Goal: Task Accomplishment & Management: Use online tool/utility

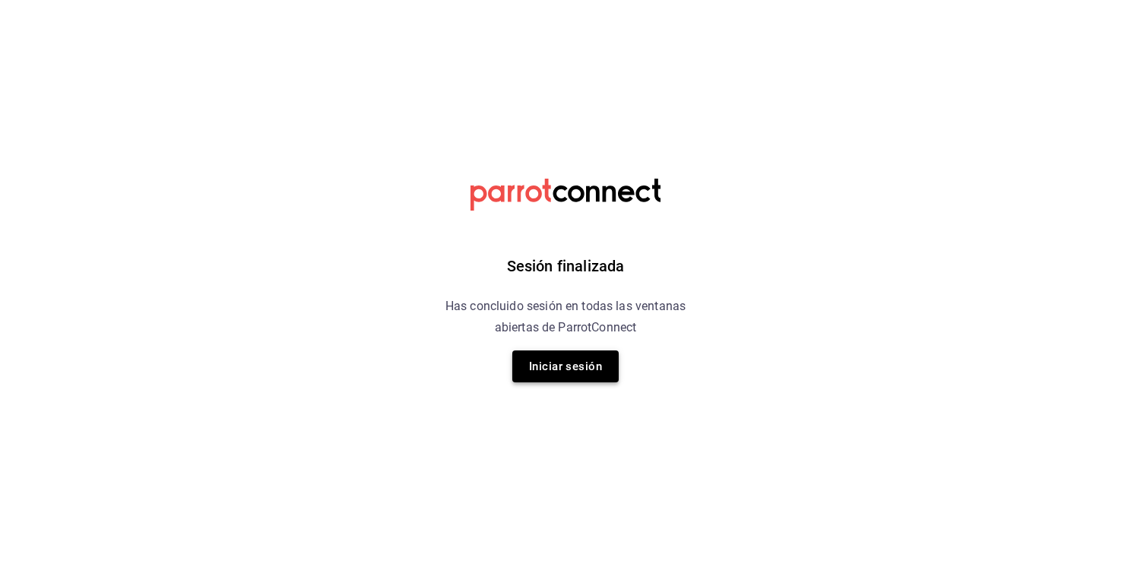
click at [556, 363] on button "Iniciar sesión" at bounding box center [565, 366] width 106 height 32
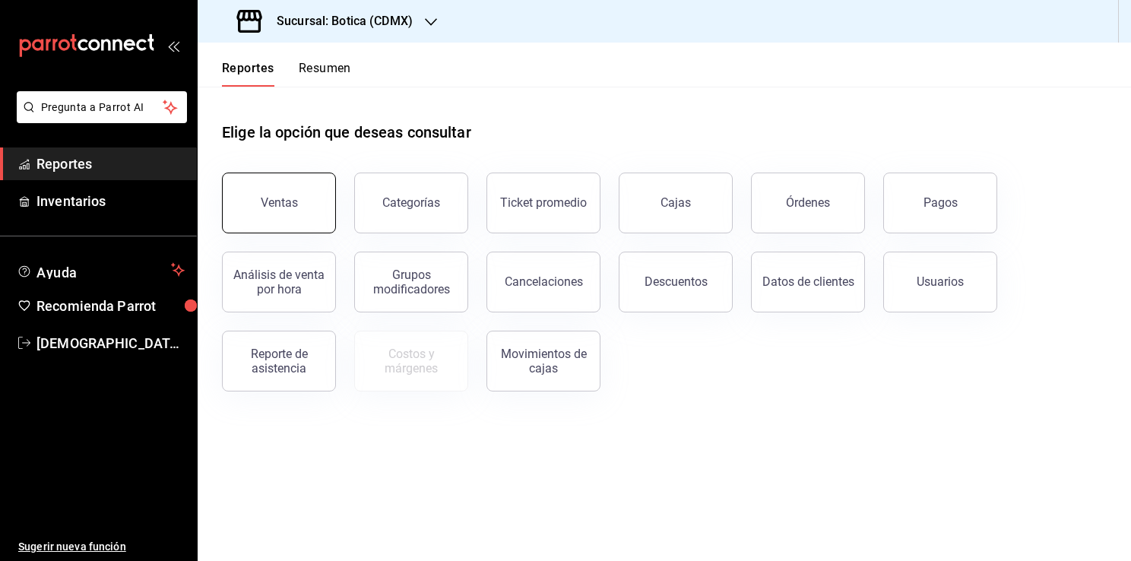
click at [274, 208] on div "Ventas" at bounding box center [279, 202] width 37 height 14
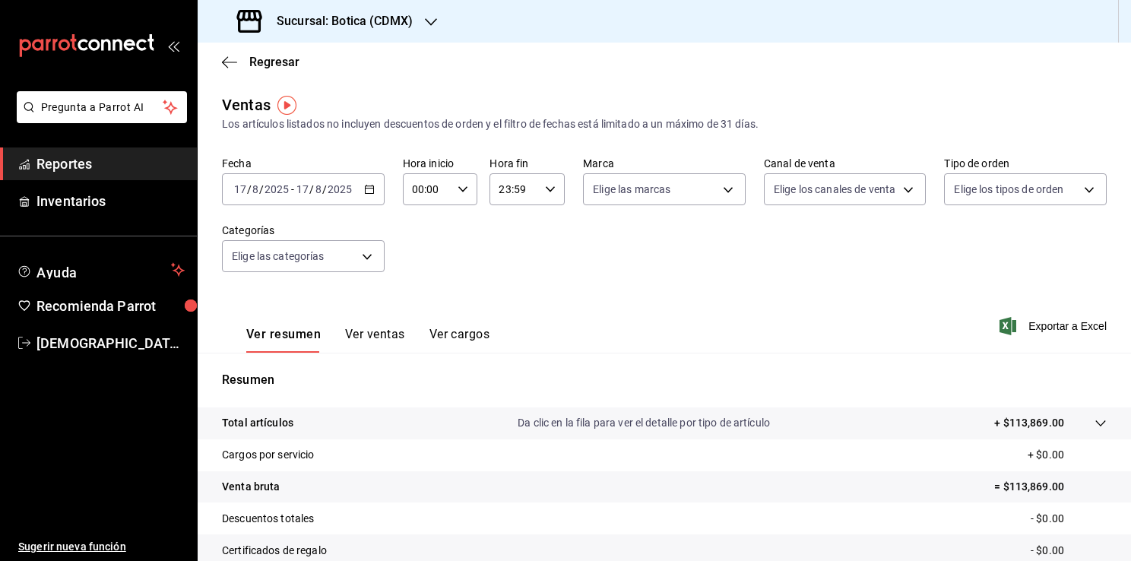
click at [367, 190] on icon "button" at bounding box center [369, 189] width 11 height 11
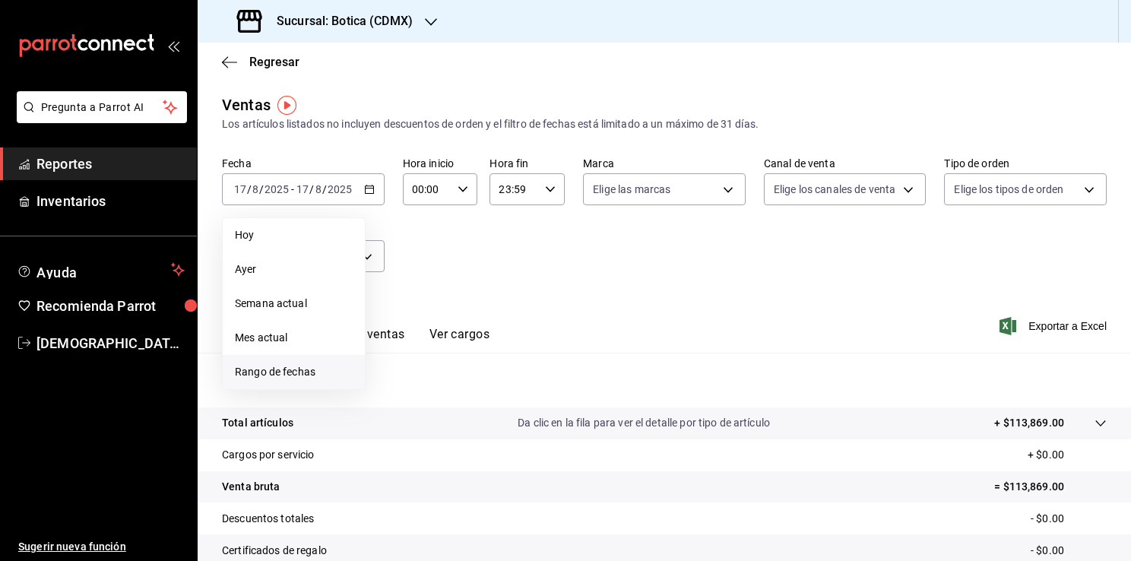
click at [305, 372] on span "Rango de fechas" at bounding box center [294, 372] width 118 height 16
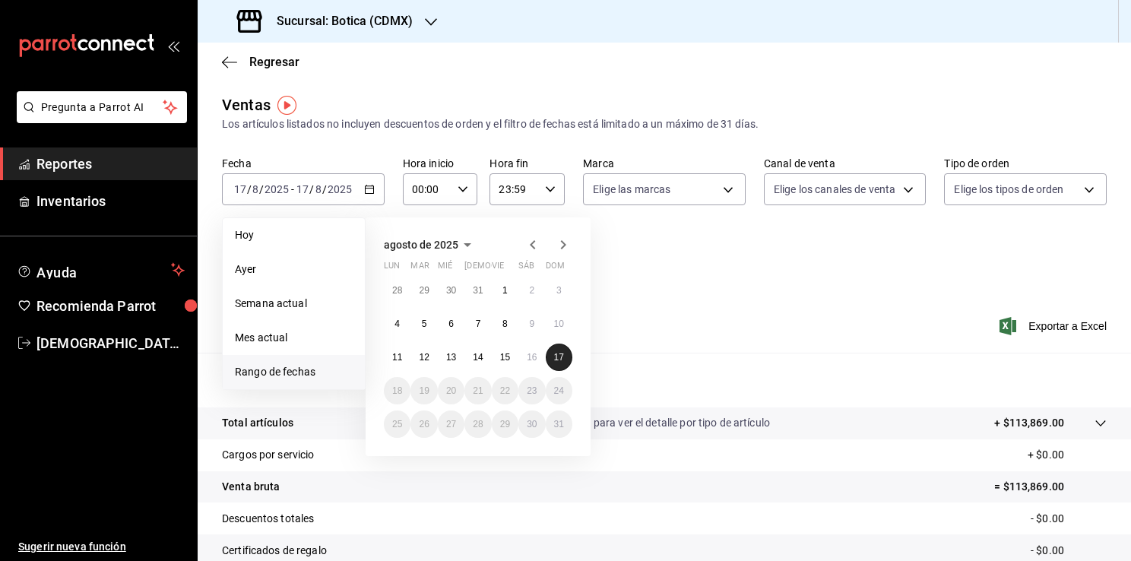
click at [554, 356] on abbr "17" at bounding box center [559, 357] width 10 height 11
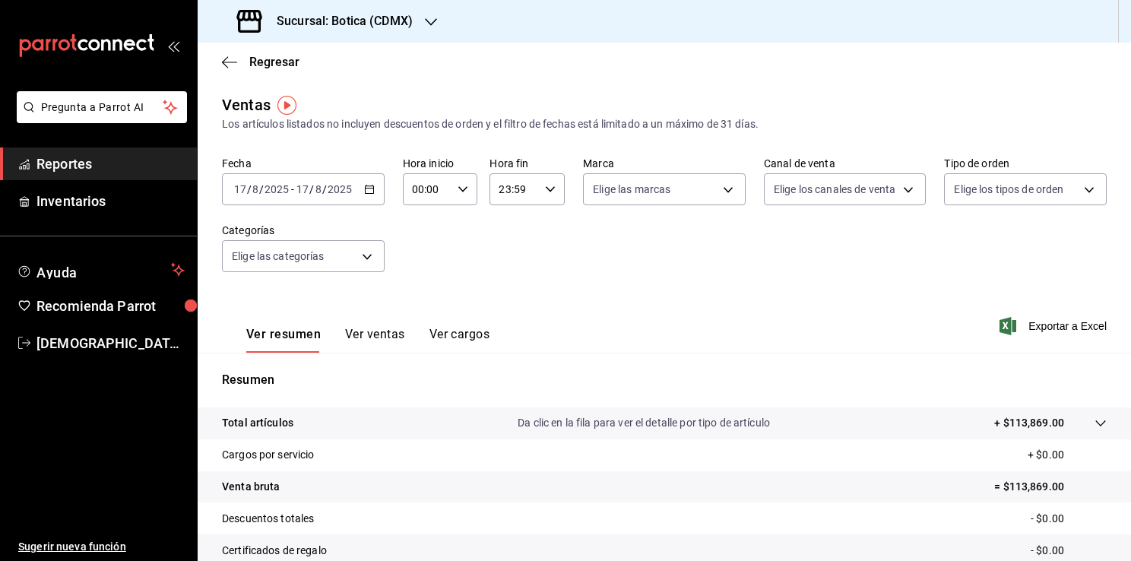
click at [553, 356] on div "Resumen Total artículos Da clic en la fila para ver el detalle por tipo de artí…" at bounding box center [664, 516] width 933 height 327
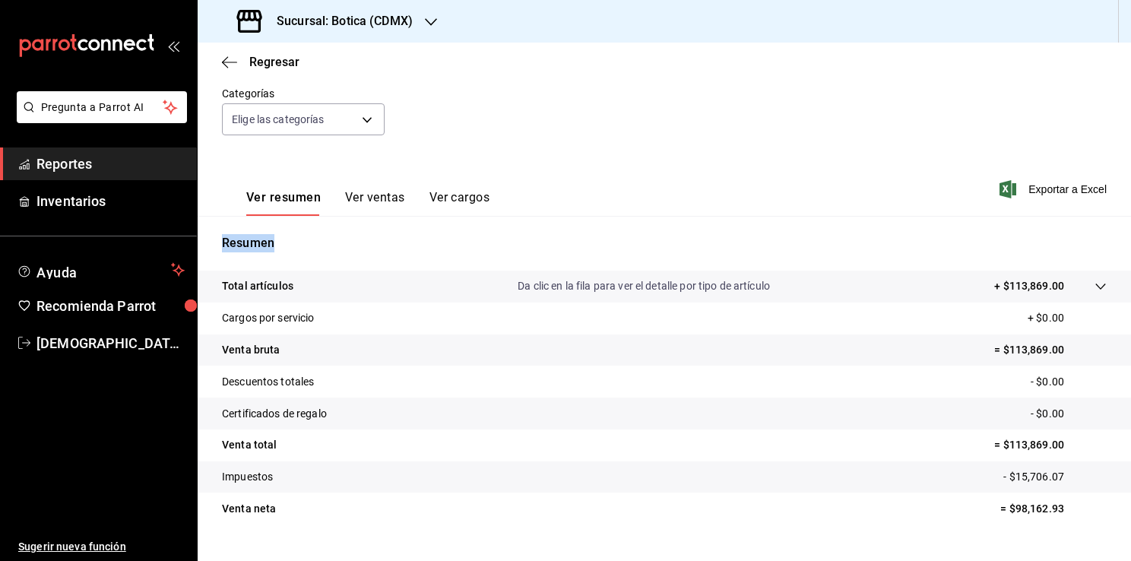
scroll to position [167, 0]
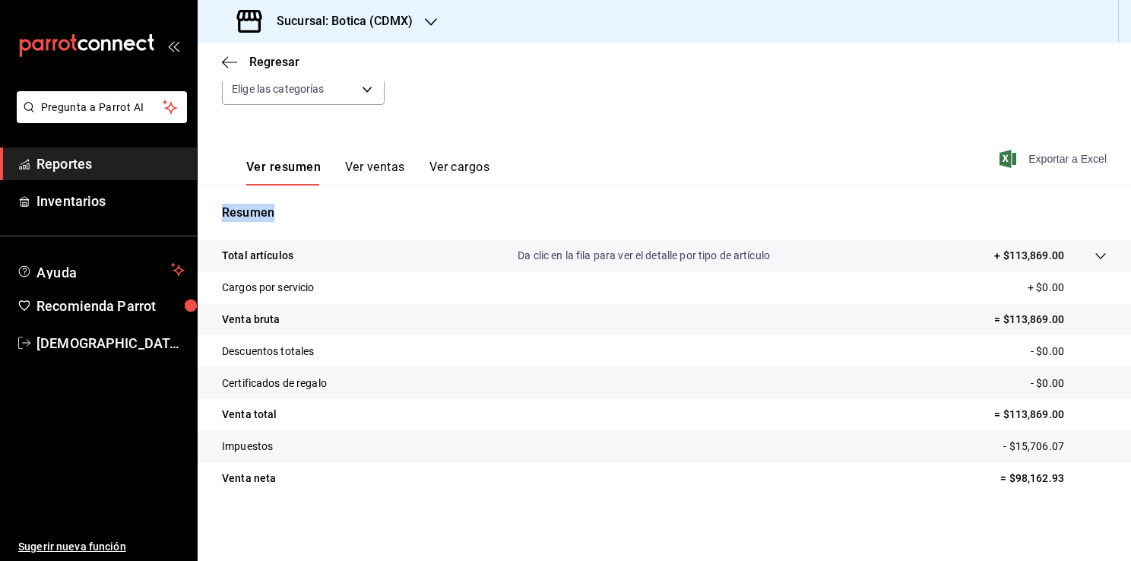
click at [1049, 157] on span "Exportar a Excel" at bounding box center [1054, 159] width 104 height 18
click at [93, 166] on span "Reportes" at bounding box center [110, 163] width 148 height 21
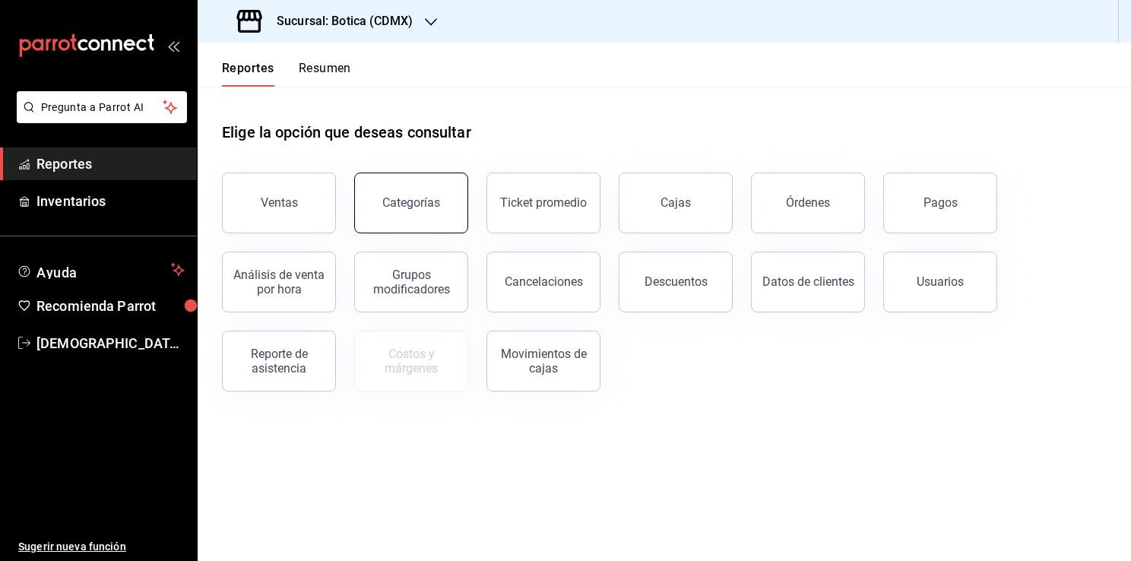
click at [419, 204] on div "Categorías" at bounding box center [411, 202] width 58 height 14
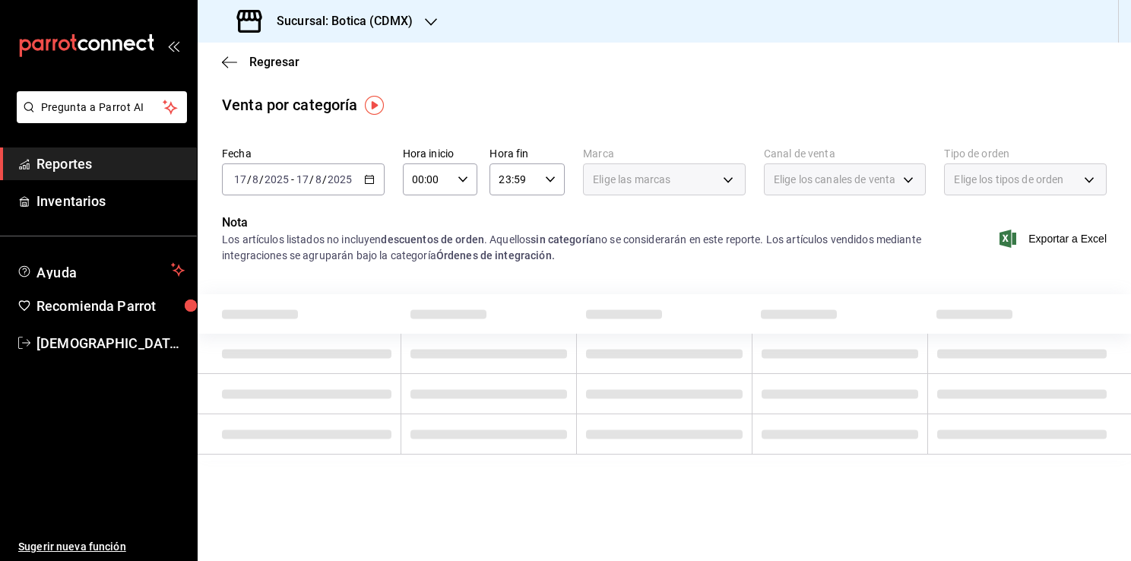
click at [365, 180] on icon "button" at bounding box center [369, 179] width 11 height 11
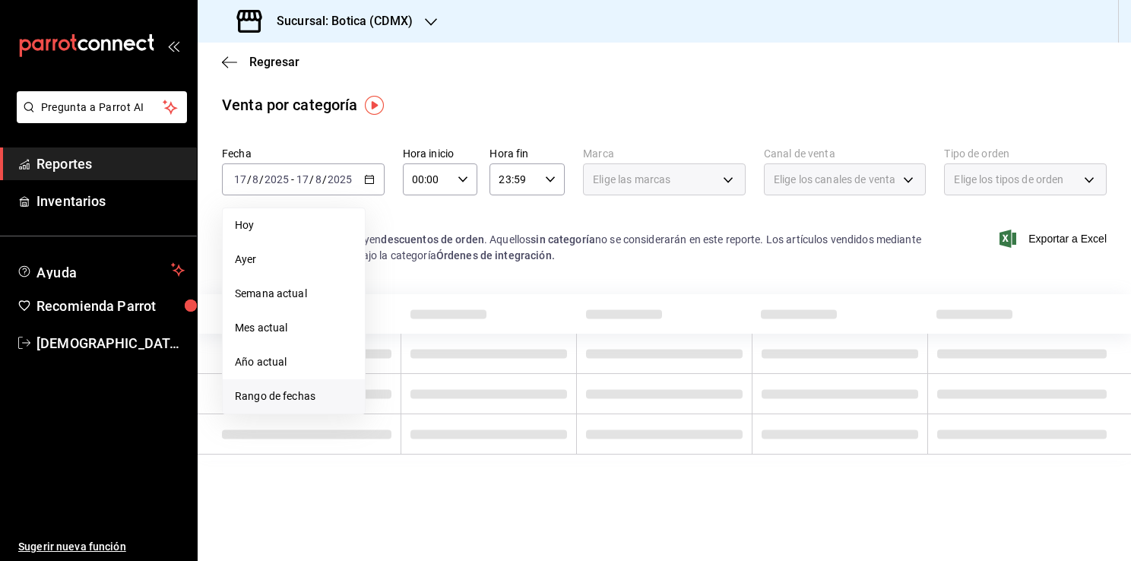
click at [286, 395] on span "Rango de fechas" at bounding box center [294, 396] width 118 height 16
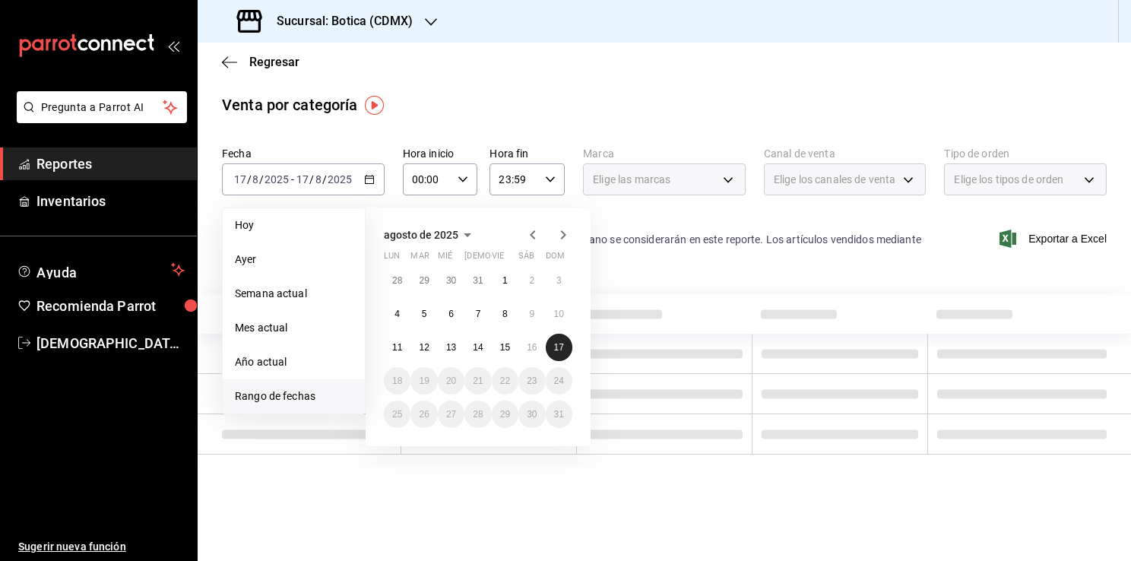
click at [564, 342] on button "17" at bounding box center [559, 347] width 27 height 27
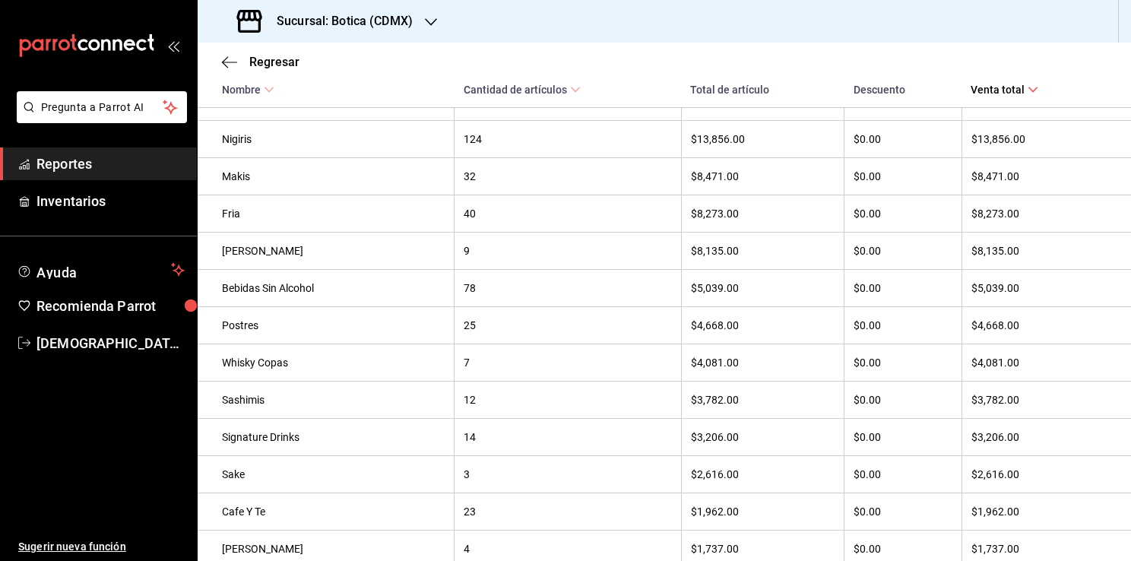
scroll to position [313, 0]
click at [73, 164] on span "Reportes" at bounding box center [110, 163] width 148 height 21
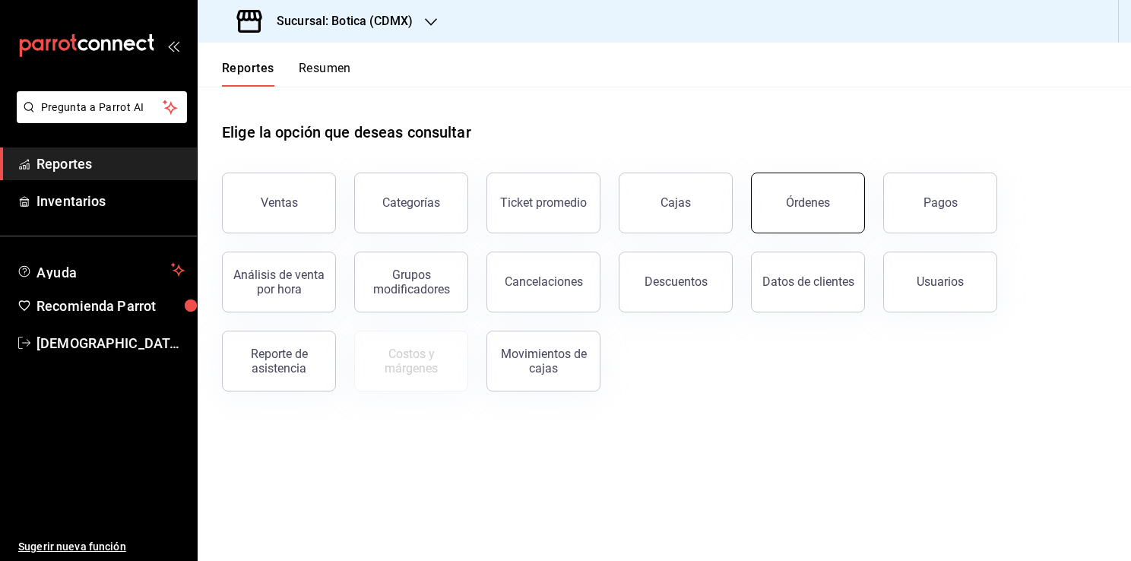
click at [780, 221] on button "Órdenes" at bounding box center [808, 202] width 114 height 61
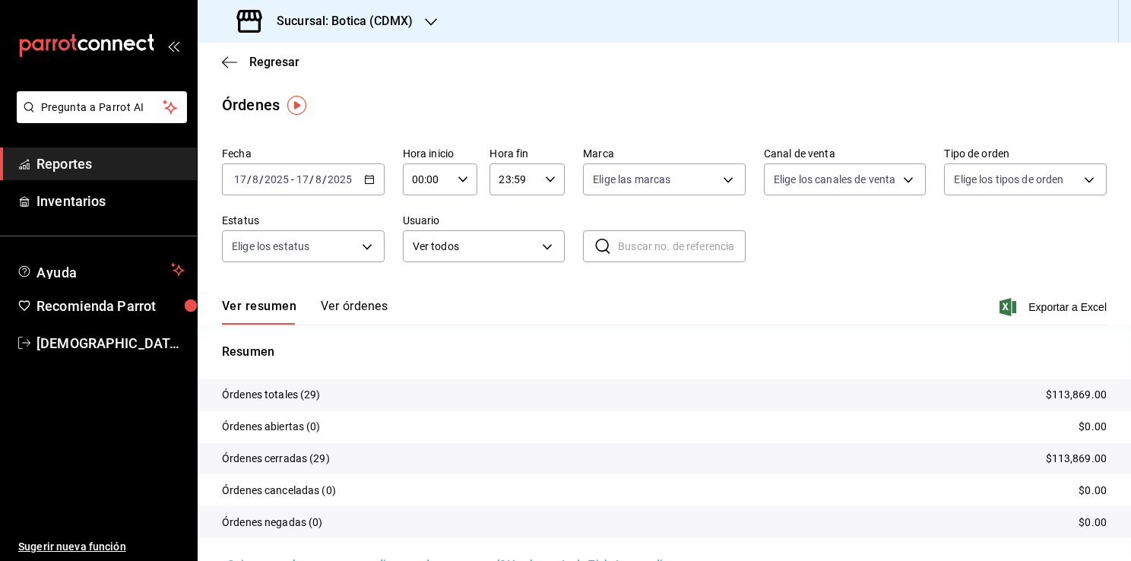
click at [364, 178] on icon "button" at bounding box center [369, 179] width 11 height 11
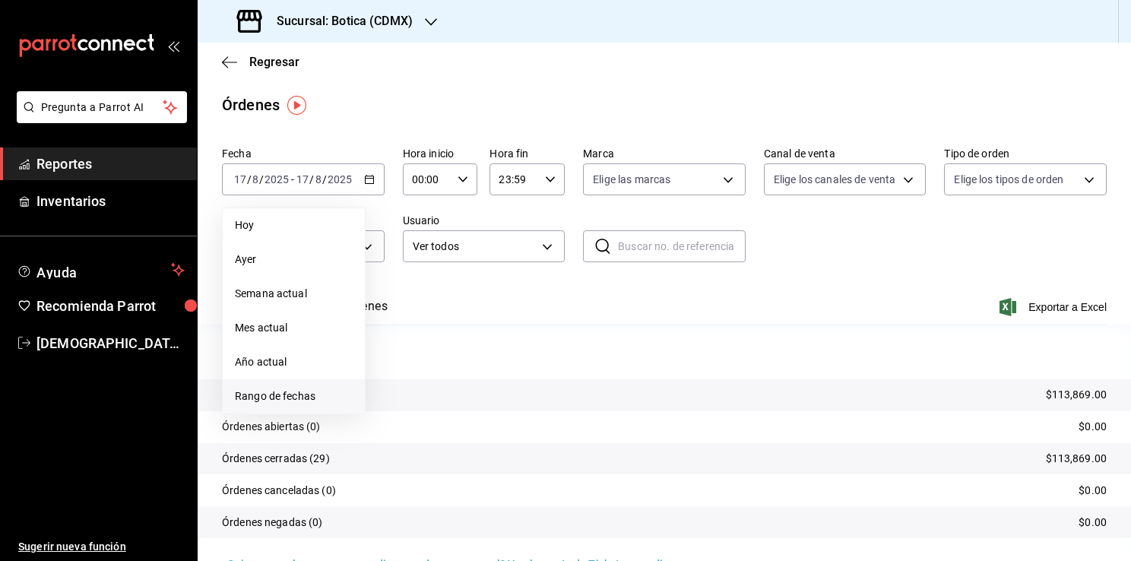
click at [276, 396] on span "Rango de fechas" at bounding box center [294, 396] width 118 height 16
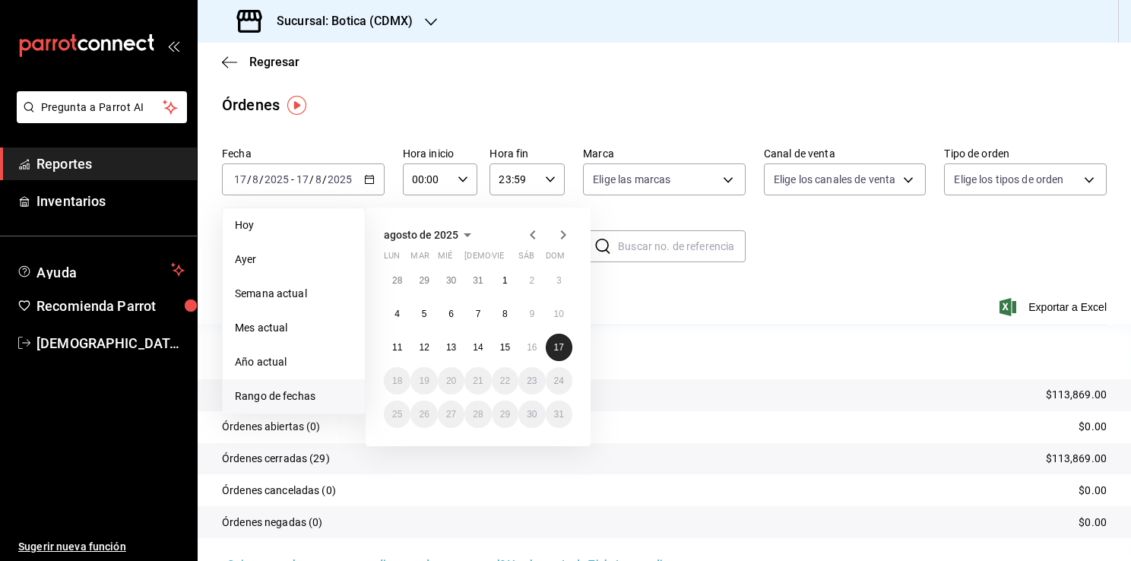
click at [555, 337] on button "17" at bounding box center [559, 347] width 27 height 27
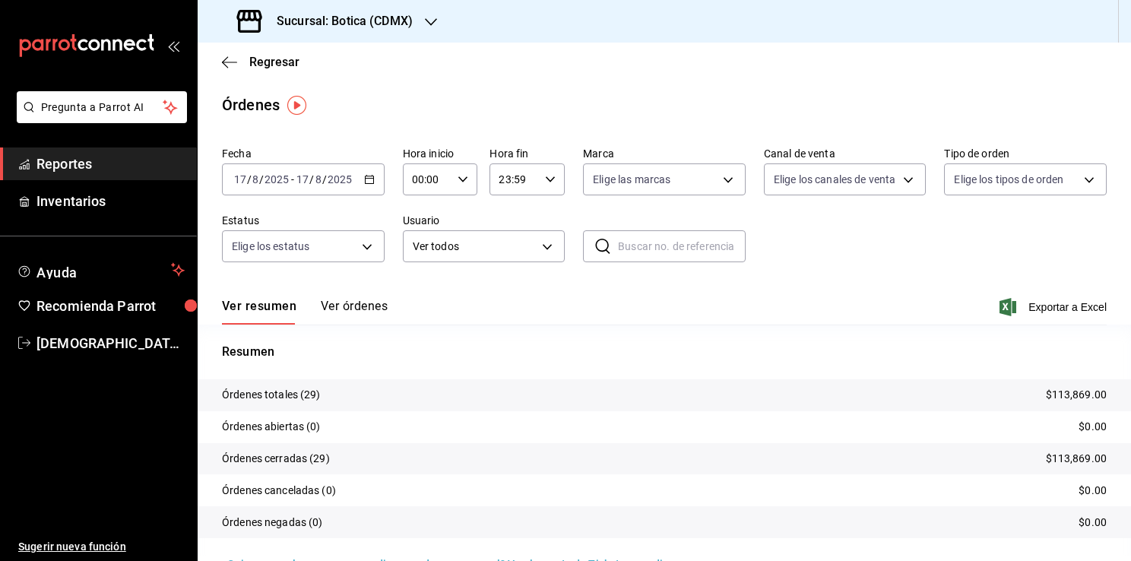
click at [457, 176] on icon "button" at bounding box center [462, 179] width 11 height 11
click at [419, 293] on span "02" at bounding box center [419, 291] width 13 height 12
type input "02:00"
click at [1116, 214] on div at bounding box center [565, 280] width 1131 height 561
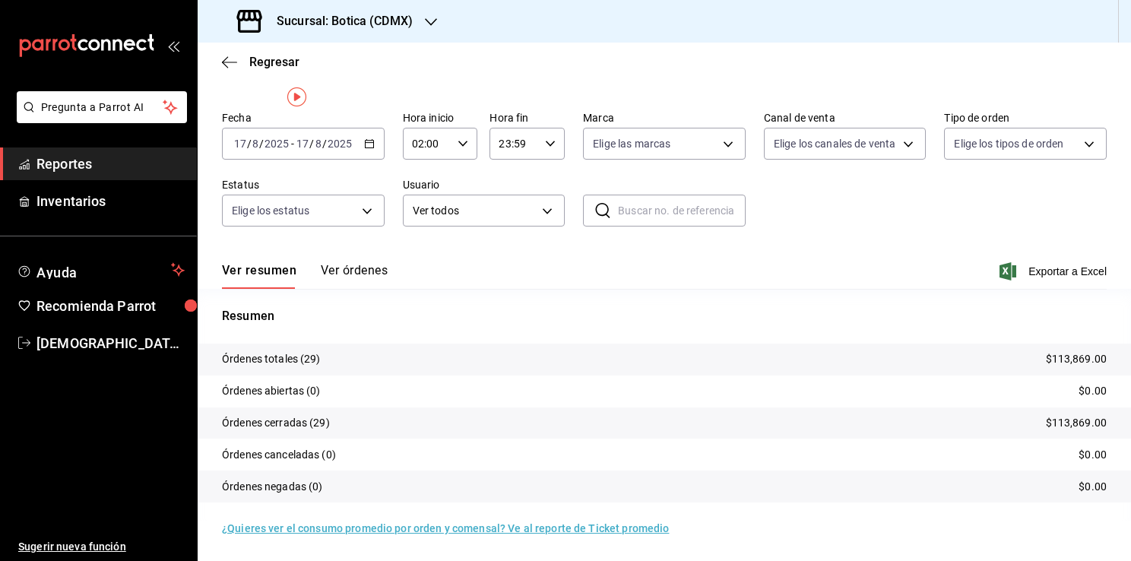
scroll to position [5, 0]
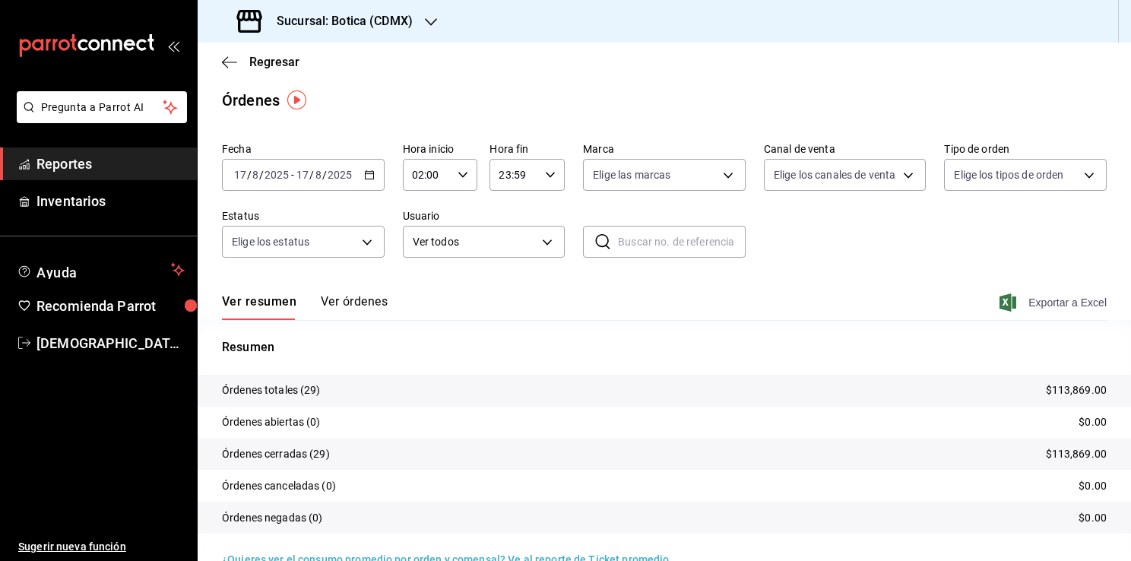
click at [1056, 308] on span "Exportar a Excel" at bounding box center [1054, 302] width 104 height 18
click at [97, 163] on span "Reportes" at bounding box center [110, 163] width 148 height 21
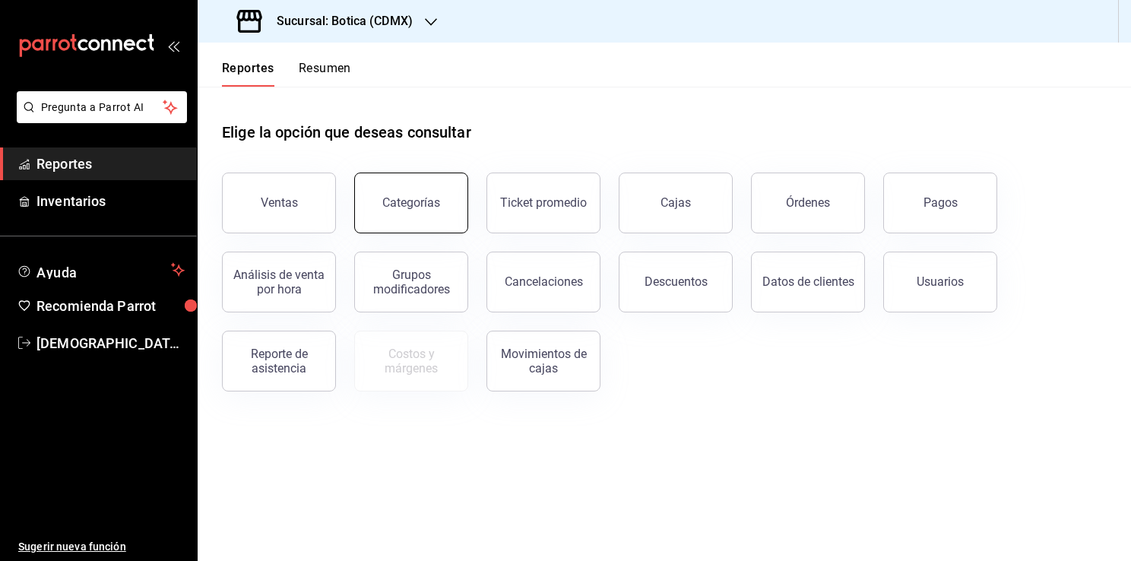
click at [421, 217] on button "Categorías" at bounding box center [411, 202] width 114 height 61
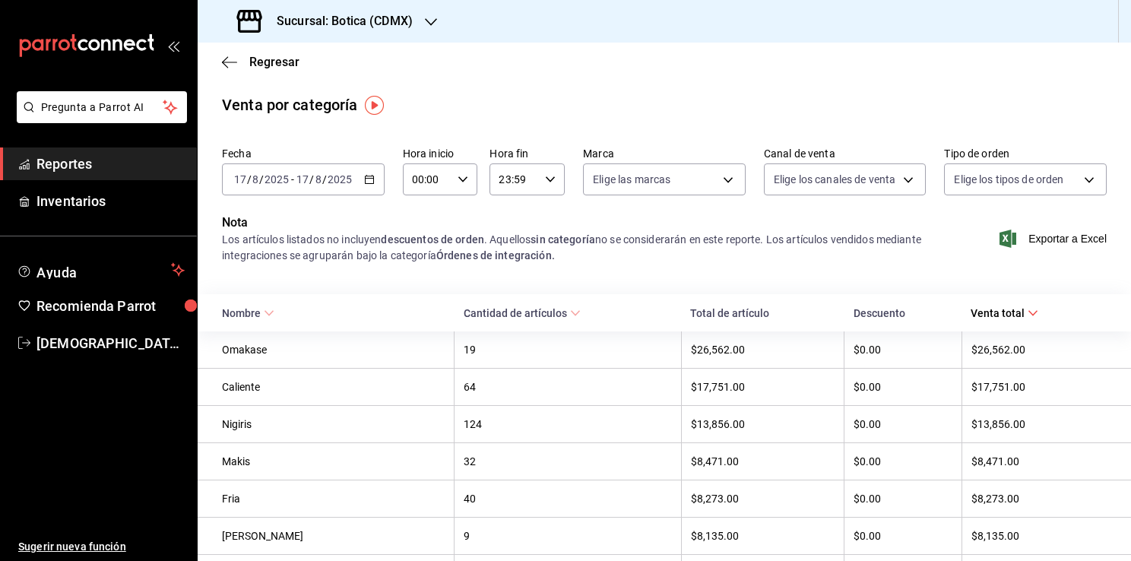
click at [96, 167] on span "Reportes" at bounding box center [110, 163] width 148 height 21
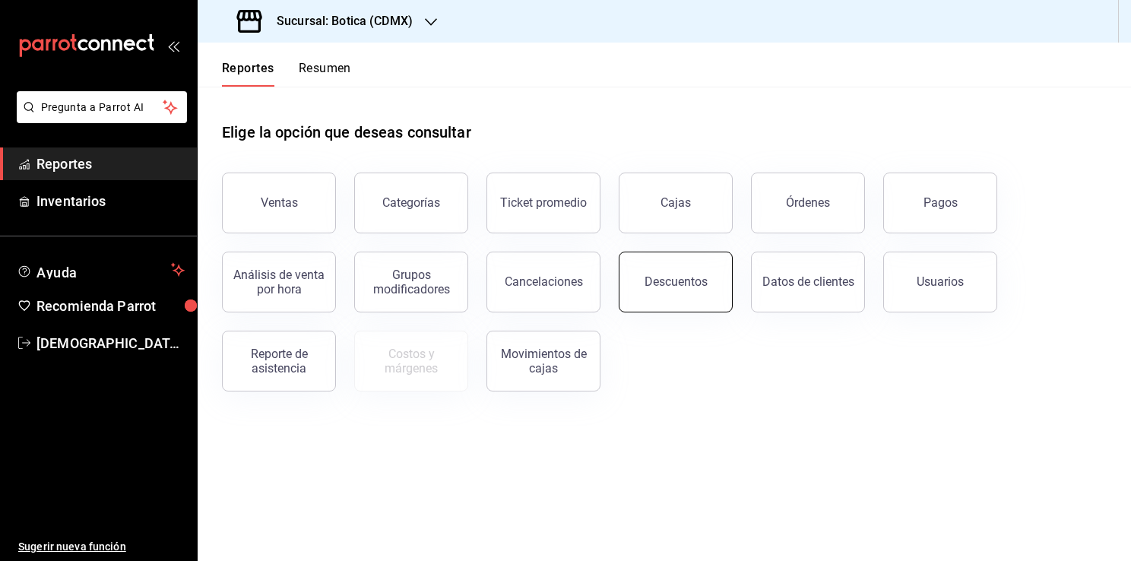
click at [676, 289] on button "Descuentos" at bounding box center [676, 282] width 114 height 61
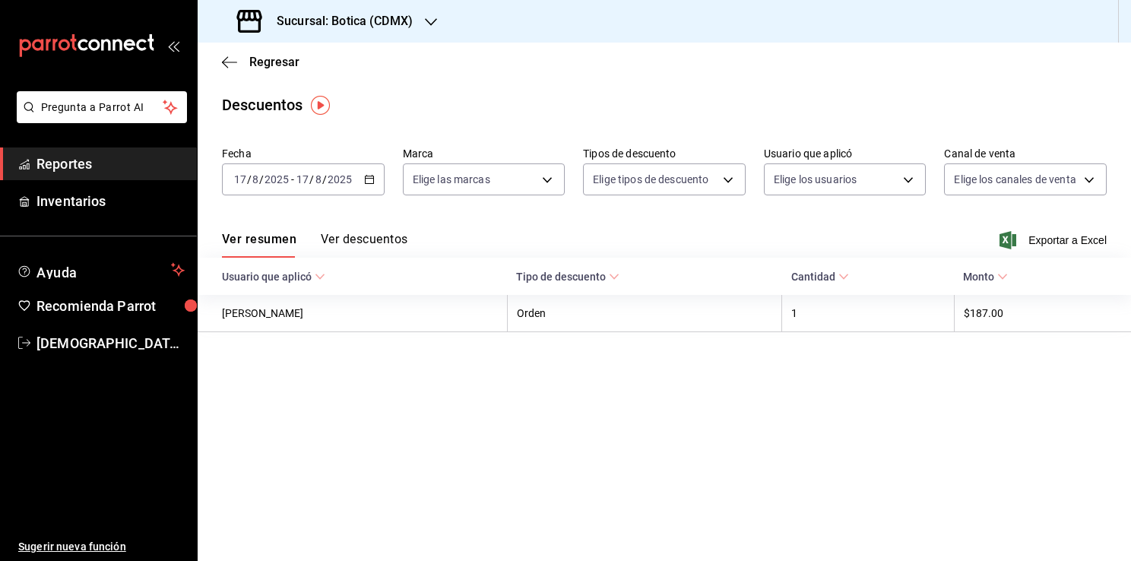
click at [365, 181] on \(Stroke\) "button" at bounding box center [369, 180] width 9 height 8
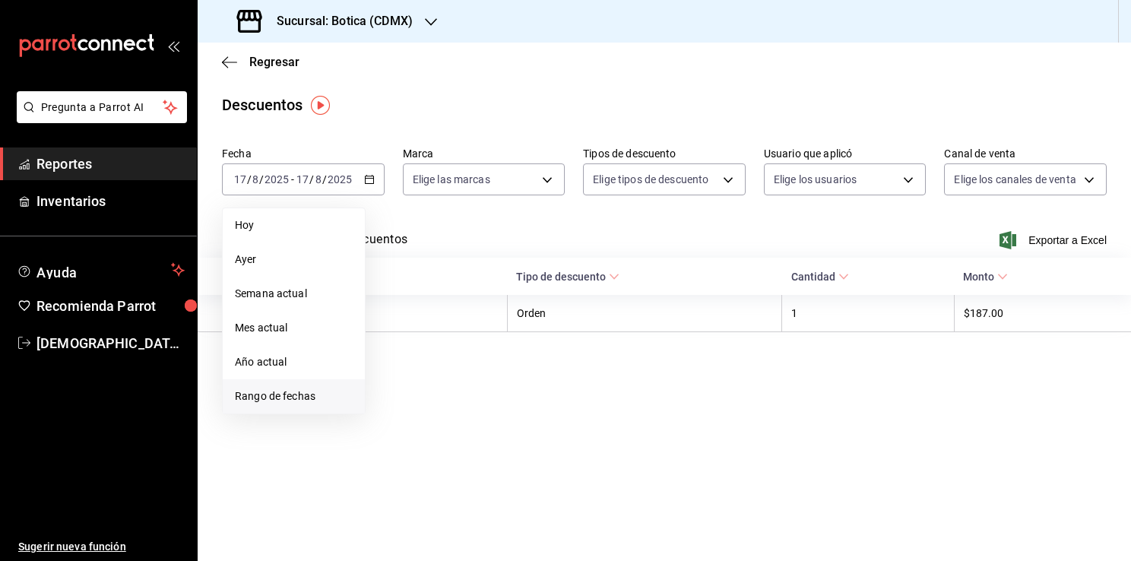
click at [281, 400] on span "Rango de fechas" at bounding box center [294, 396] width 118 height 16
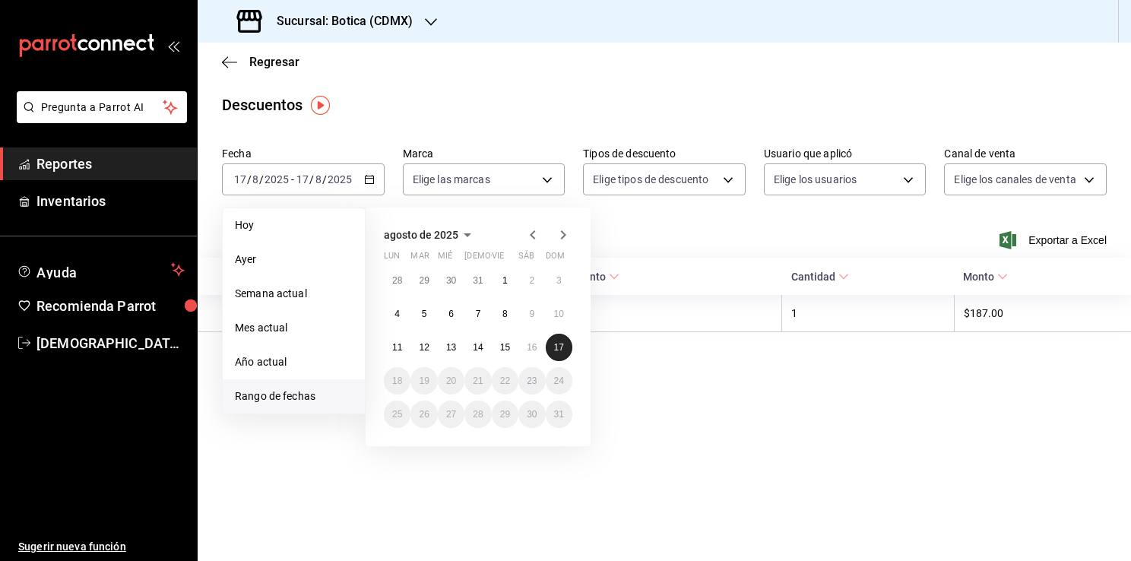
click at [555, 339] on button "17" at bounding box center [559, 347] width 27 height 27
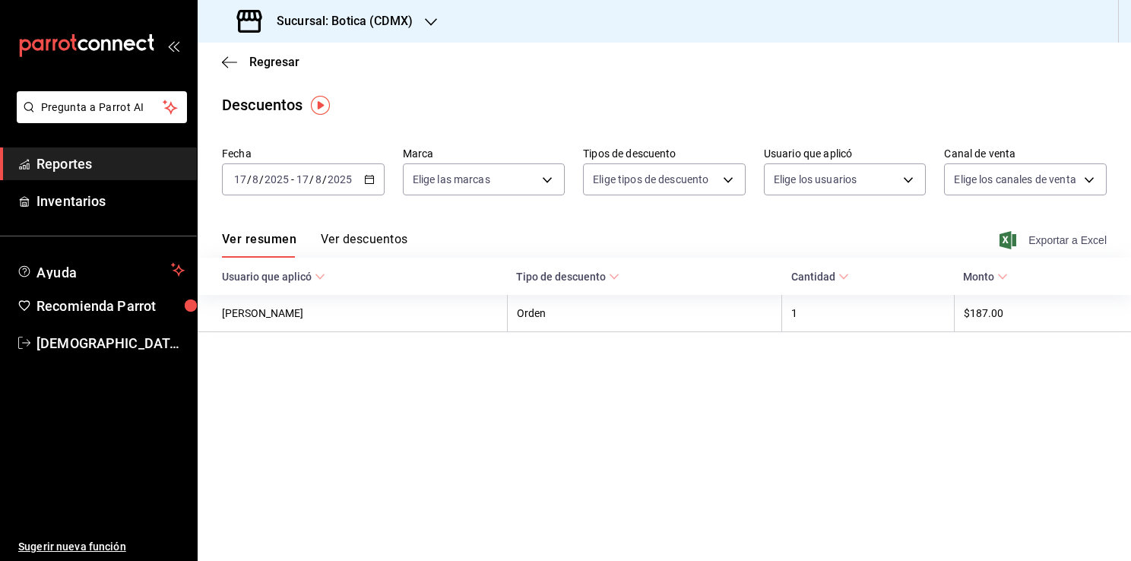
click at [1043, 242] on span "Exportar a Excel" at bounding box center [1054, 240] width 104 height 18
click at [84, 169] on span "Reportes" at bounding box center [110, 163] width 148 height 21
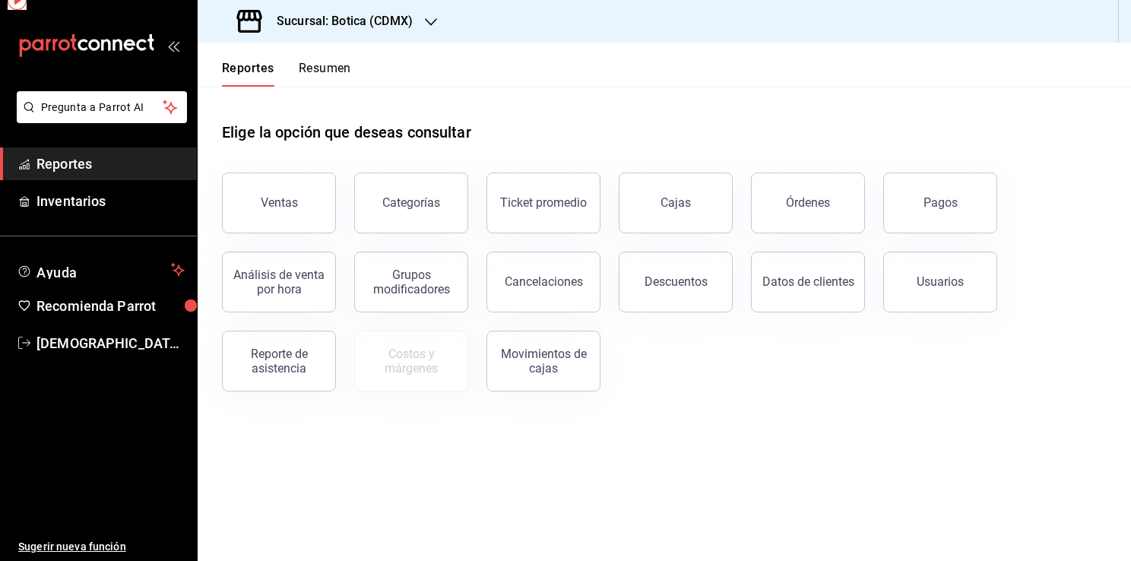
click at [84, 169] on span "Reportes" at bounding box center [110, 163] width 148 height 21
click at [558, 205] on div "Ticket promedio" at bounding box center [543, 202] width 87 height 14
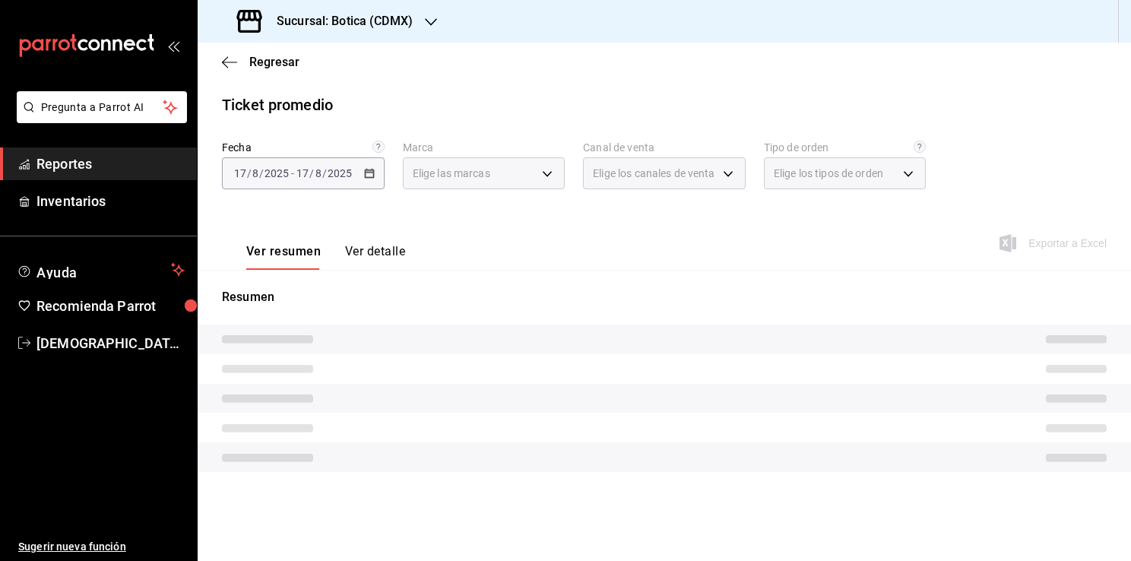
type input "d5352a43-907b-4cea-af89-ed5f283426a2"
type input "PARROT,UBER_EATS,RAPPI,DIDI_FOOD,ONLINE"
type input "68b56432-bc7c-4df1-8cc3-4eafb59ca3cc,EXTERNAL"
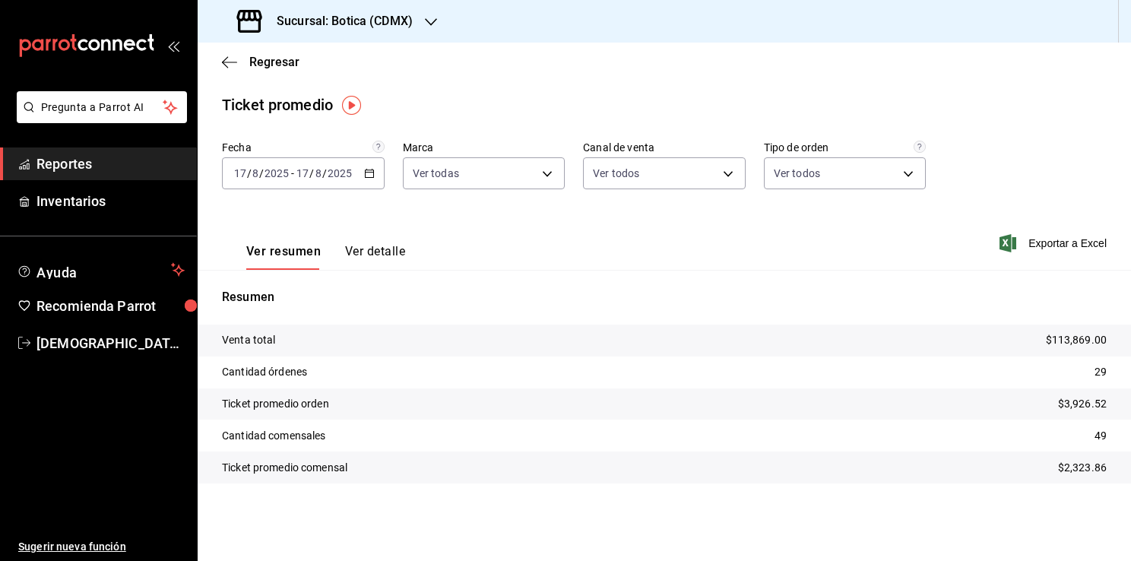
click at [369, 175] on icon "button" at bounding box center [369, 173] width 11 height 11
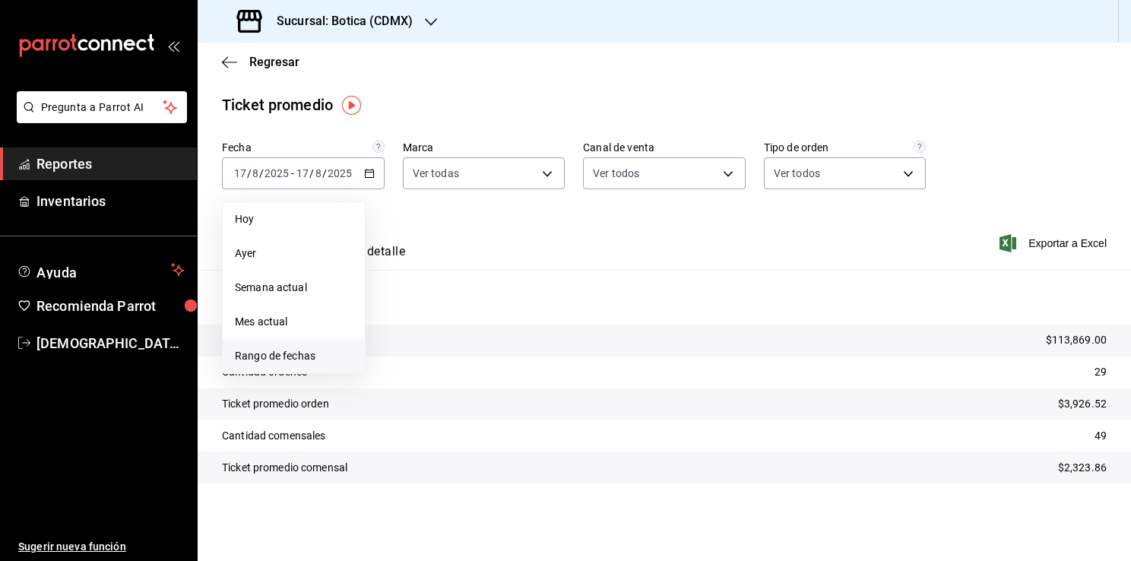
click at [295, 352] on span "Rango de fechas" at bounding box center [294, 356] width 118 height 16
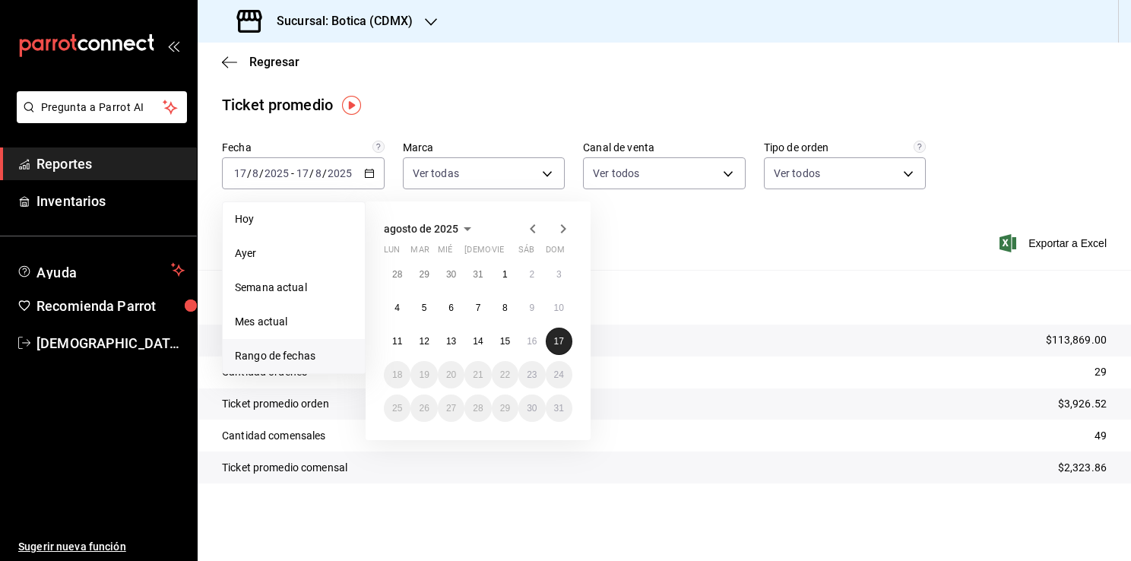
click at [556, 342] on abbr "17" at bounding box center [559, 341] width 10 height 11
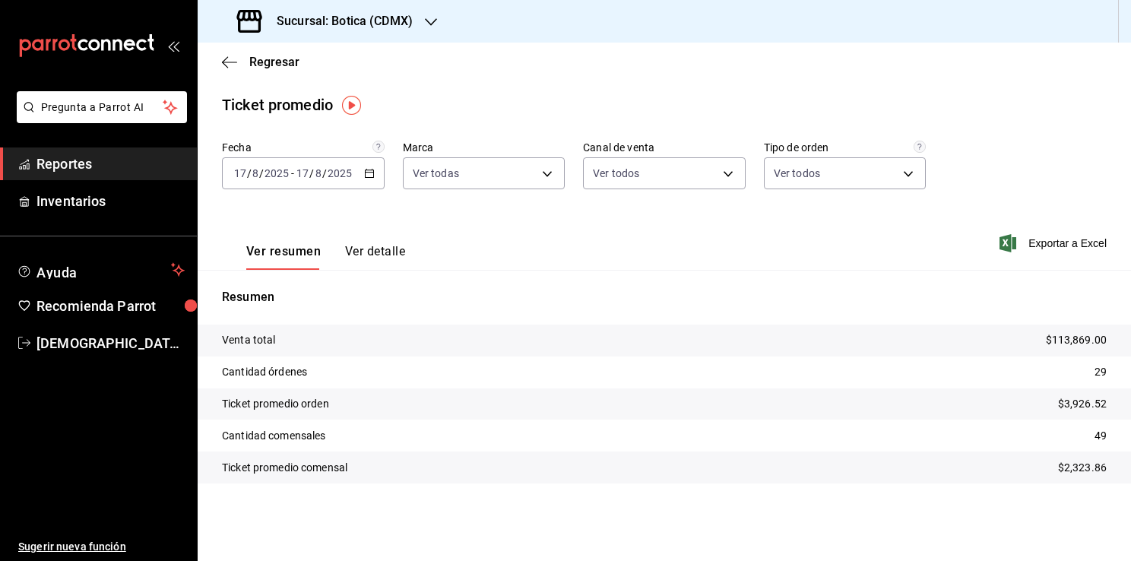
click at [88, 163] on span "Reportes" at bounding box center [110, 163] width 148 height 21
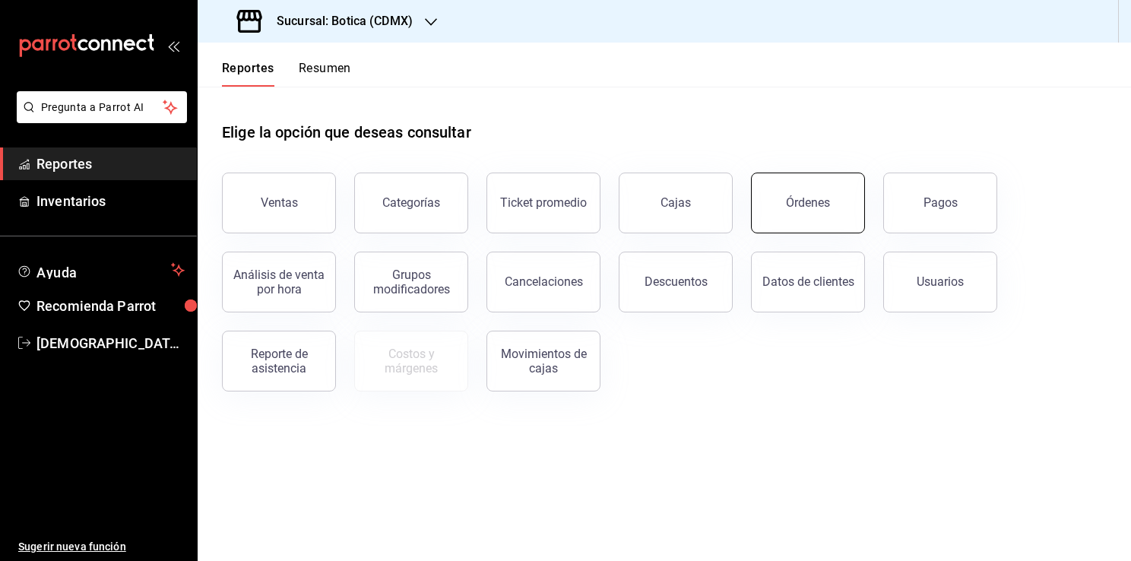
click at [795, 197] on div "Órdenes" at bounding box center [808, 202] width 44 height 14
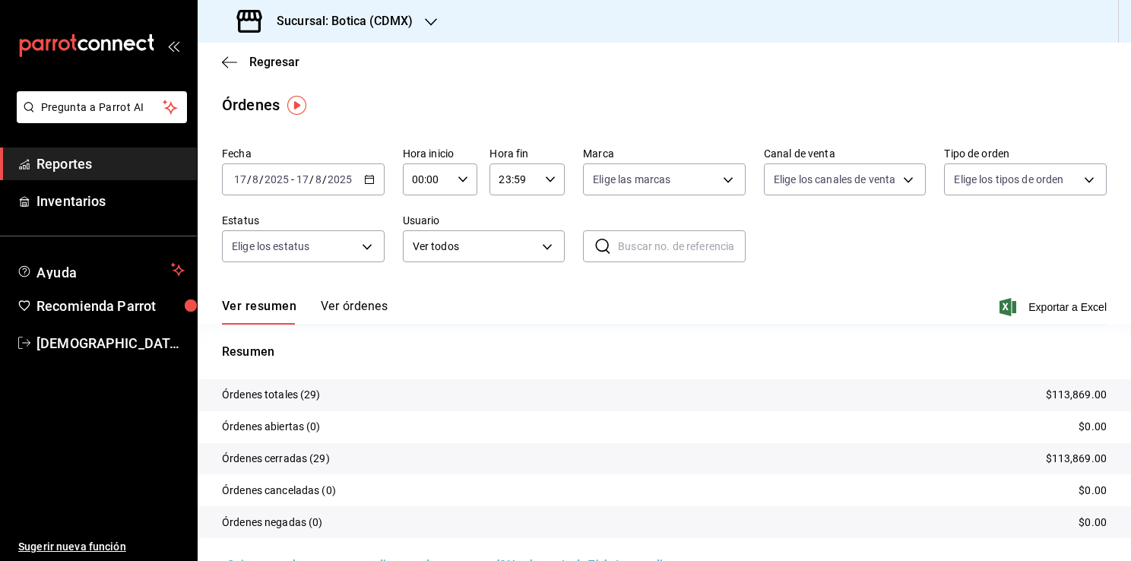
click at [365, 183] on \(Stroke\) "button" at bounding box center [369, 180] width 9 height 8
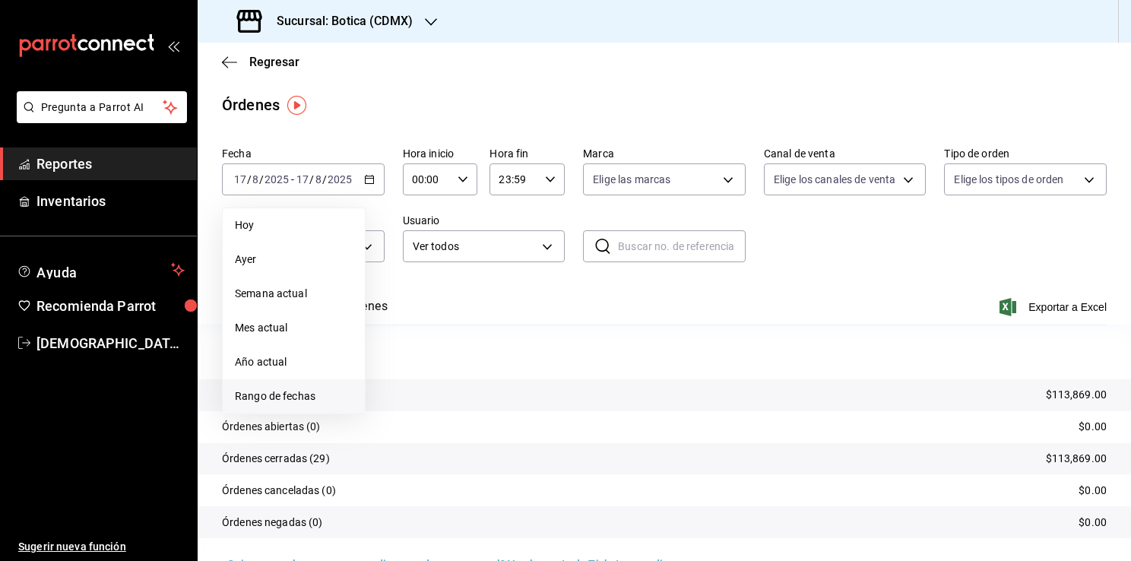
click at [270, 393] on span "Rango de fechas" at bounding box center [294, 396] width 118 height 16
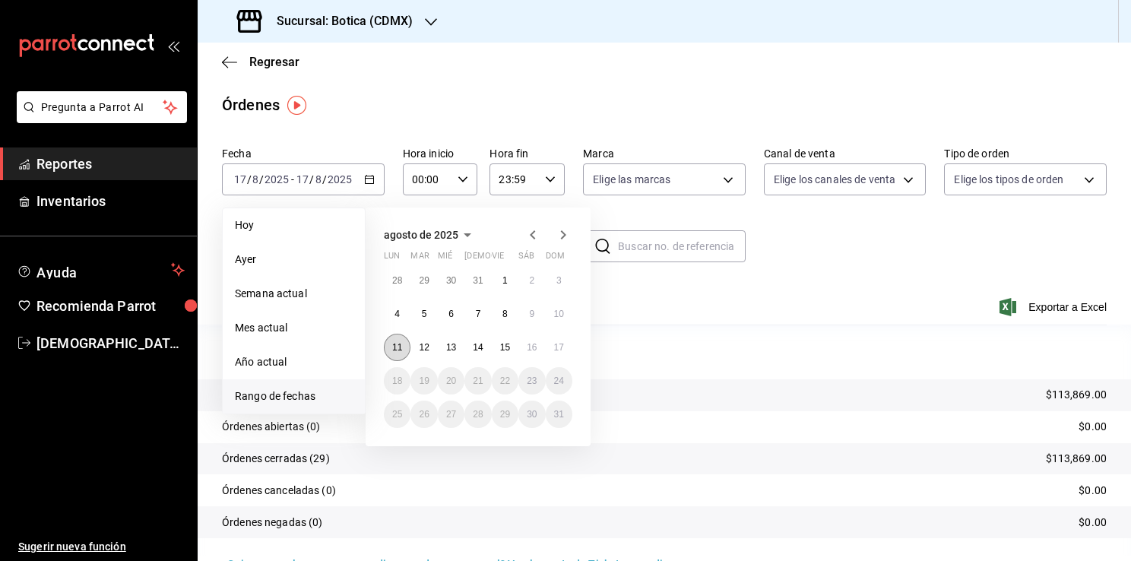
click at [396, 349] on abbr "11" at bounding box center [397, 347] width 10 height 11
click at [556, 346] on abbr "17" at bounding box center [559, 347] width 10 height 11
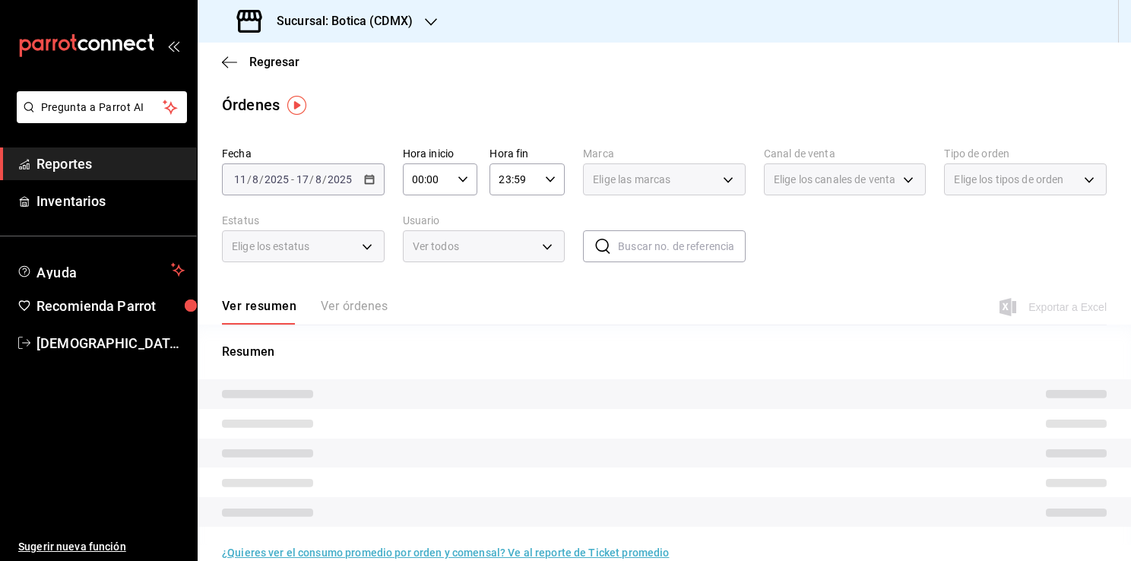
click at [563, 342] on div "Resumen" at bounding box center [664, 434] width 933 height 220
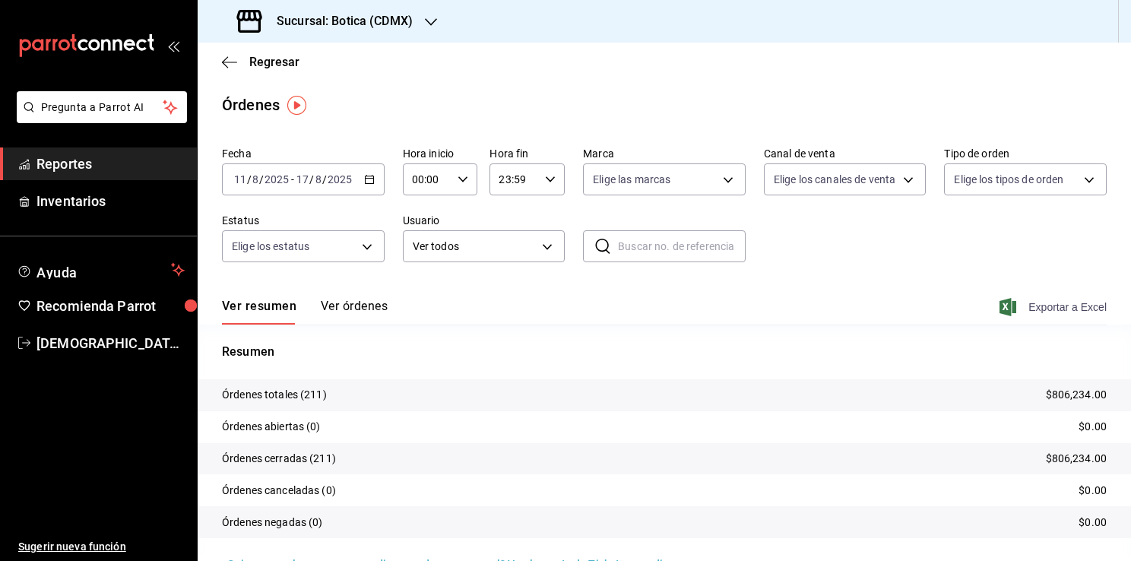
click at [1045, 305] on span "Exportar a Excel" at bounding box center [1054, 307] width 104 height 18
click at [142, 158] on span "Reportes" at bounding box center [110, 163] width 148 height 21
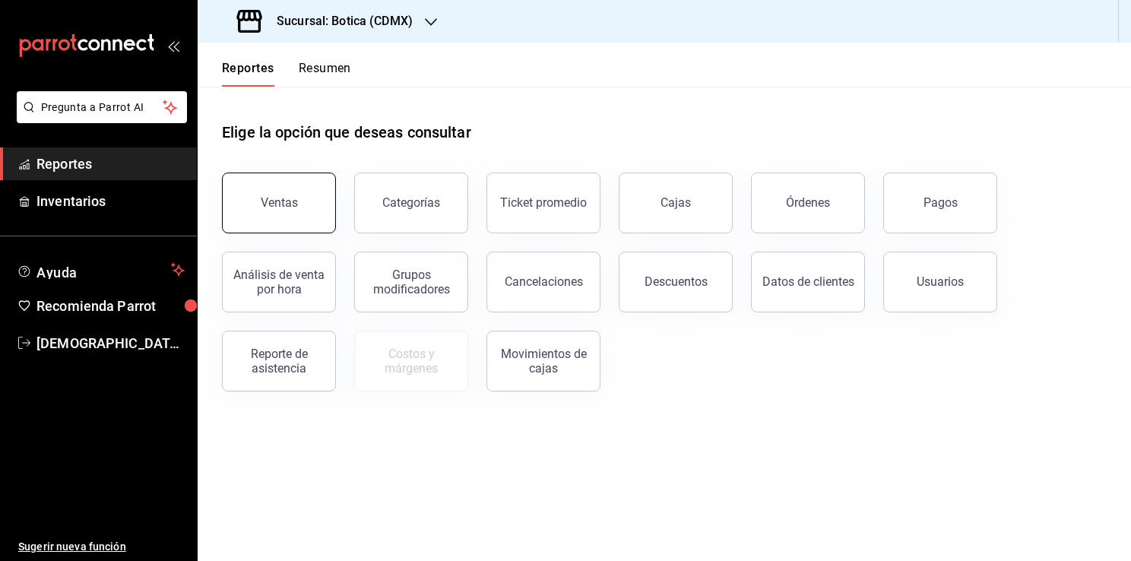
click at [290, 193] on button "Ventas" at bounding box center [279, 202] width 114 height 61
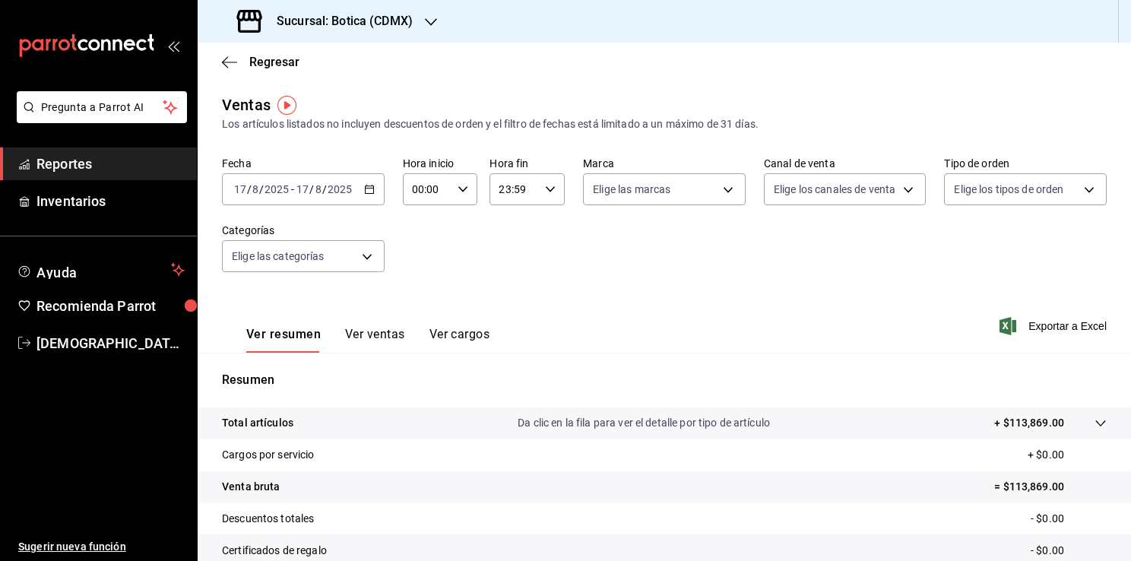
click at [367, 187] on icon "button" at bounding box center [369, 189] width 11 height 11
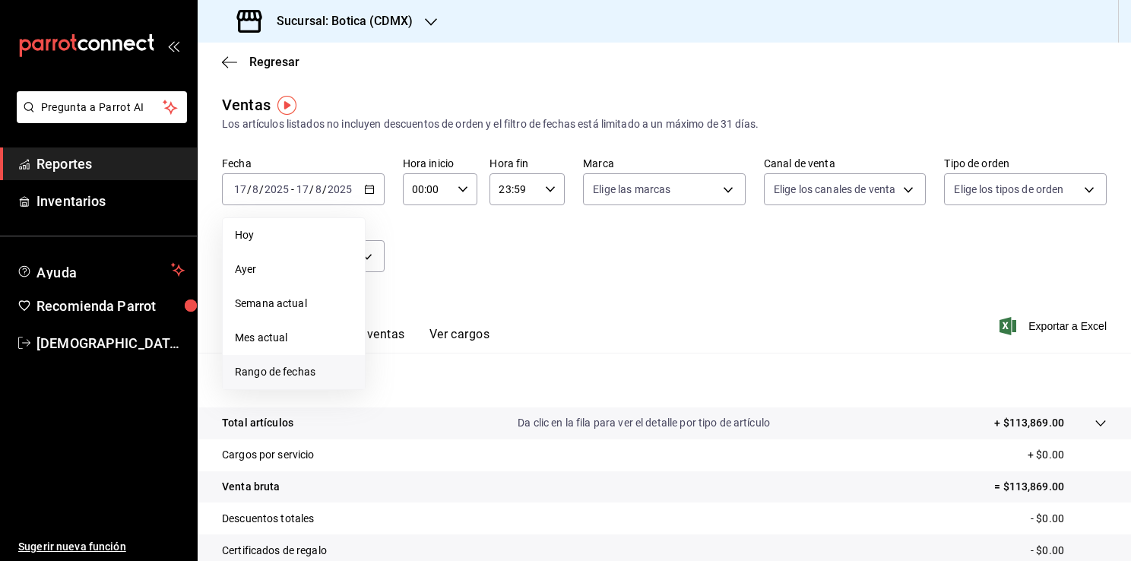
click at [272, 373] on span "Rango de fechas" at bounding box center [294, 372] width 118 height 16
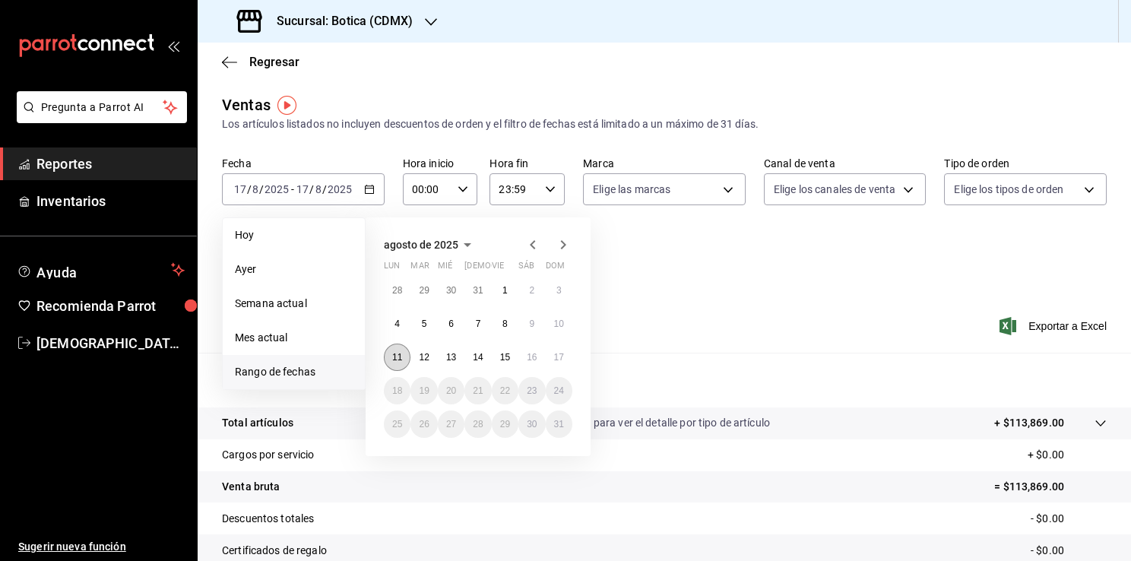
click at [389, 356] on button "11" at bounding box center [397, 356] width 27 height 27
click at [552, 354] on button "17" at bounding box center [559, 356] width 27 height 27
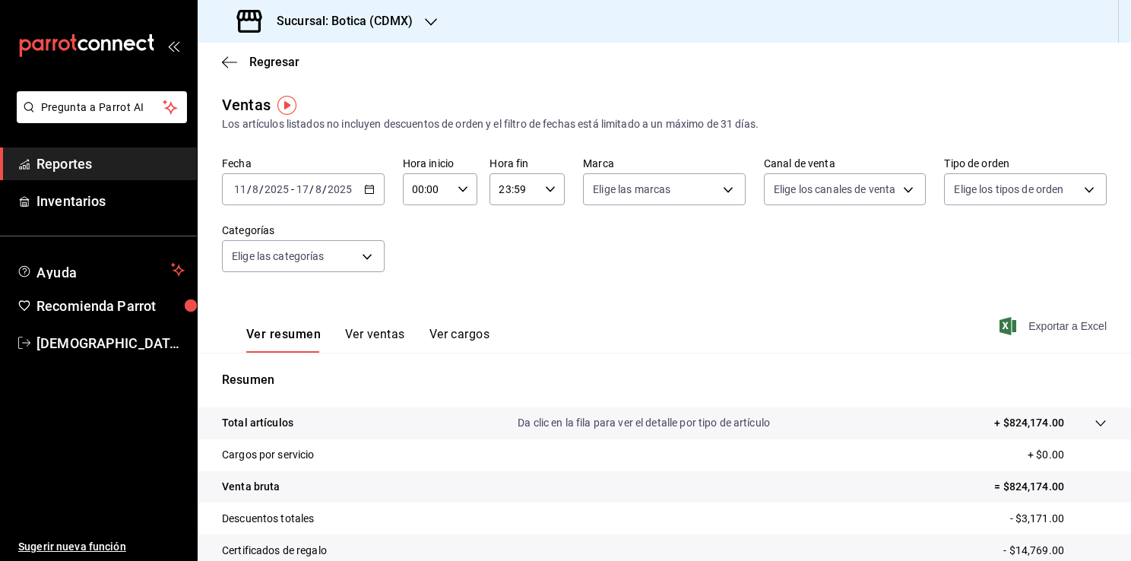
click at [1041, 324] on span "Exportar a Excel" at bounding box center [1054, 326] width 104 height 18
